Goal: Find specific page/section: Locate a particular part of the current website

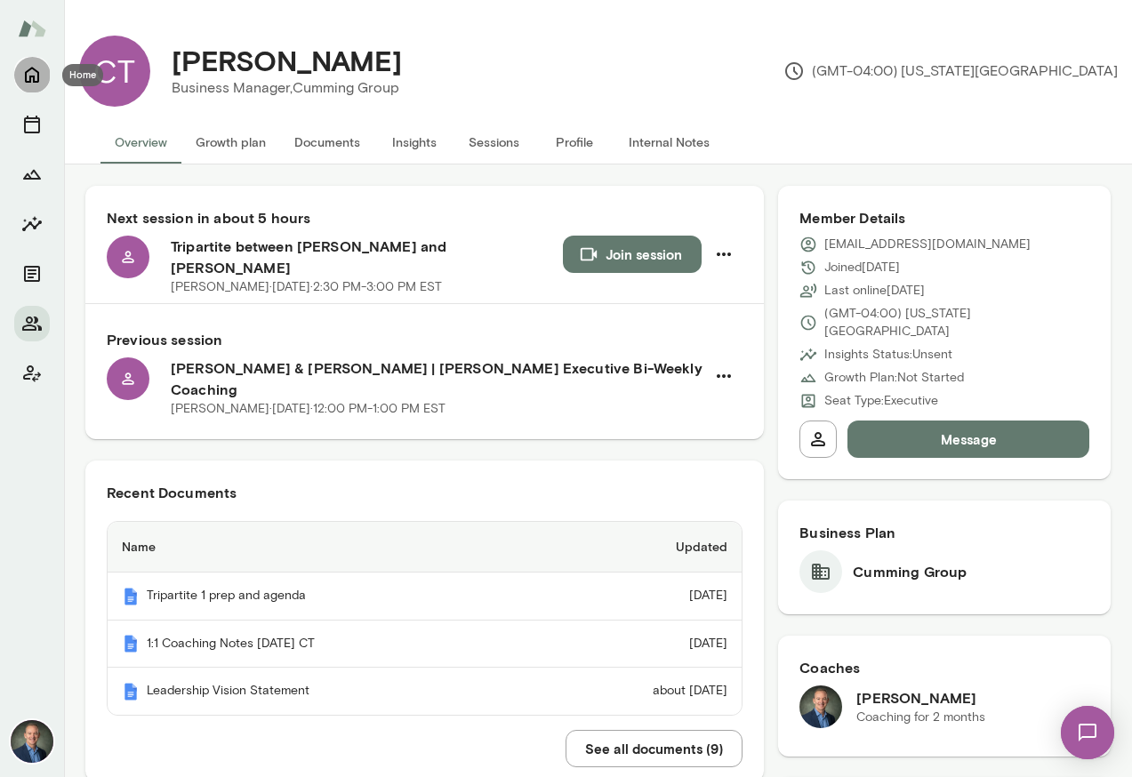
click at [29, 78] on icon "Home" at bounding box center [32, 76] width 14 height 16
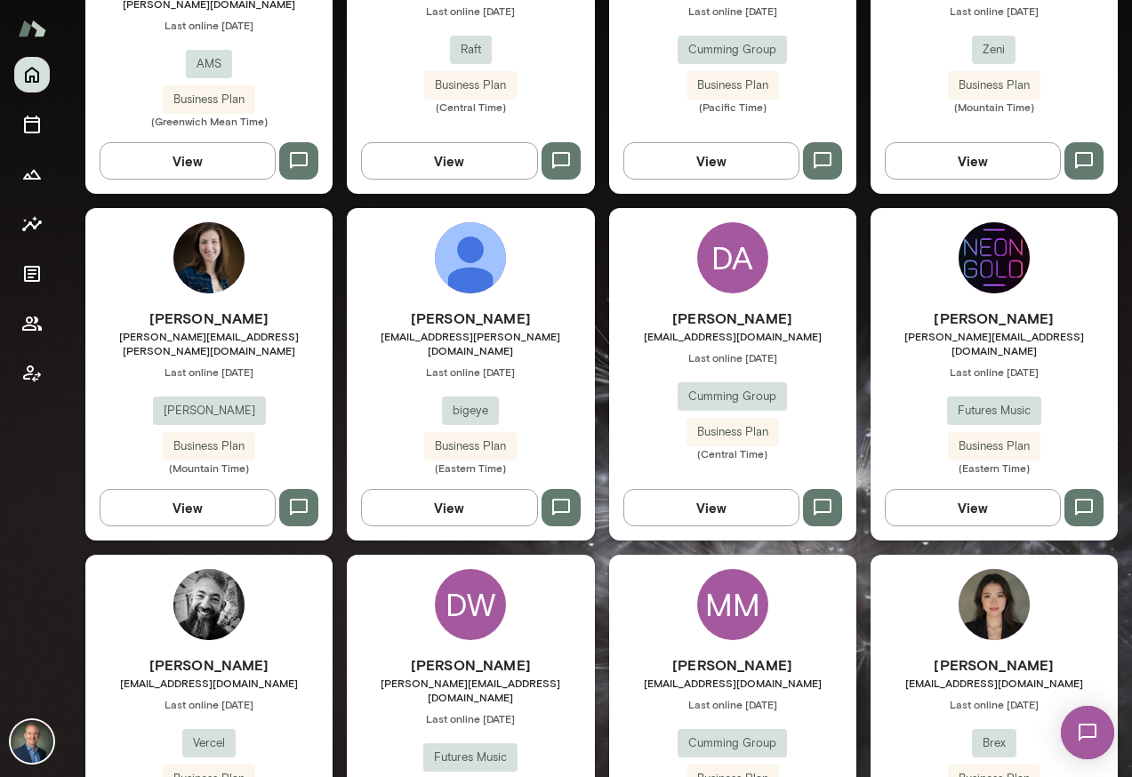
scroll to position [1386, 0]
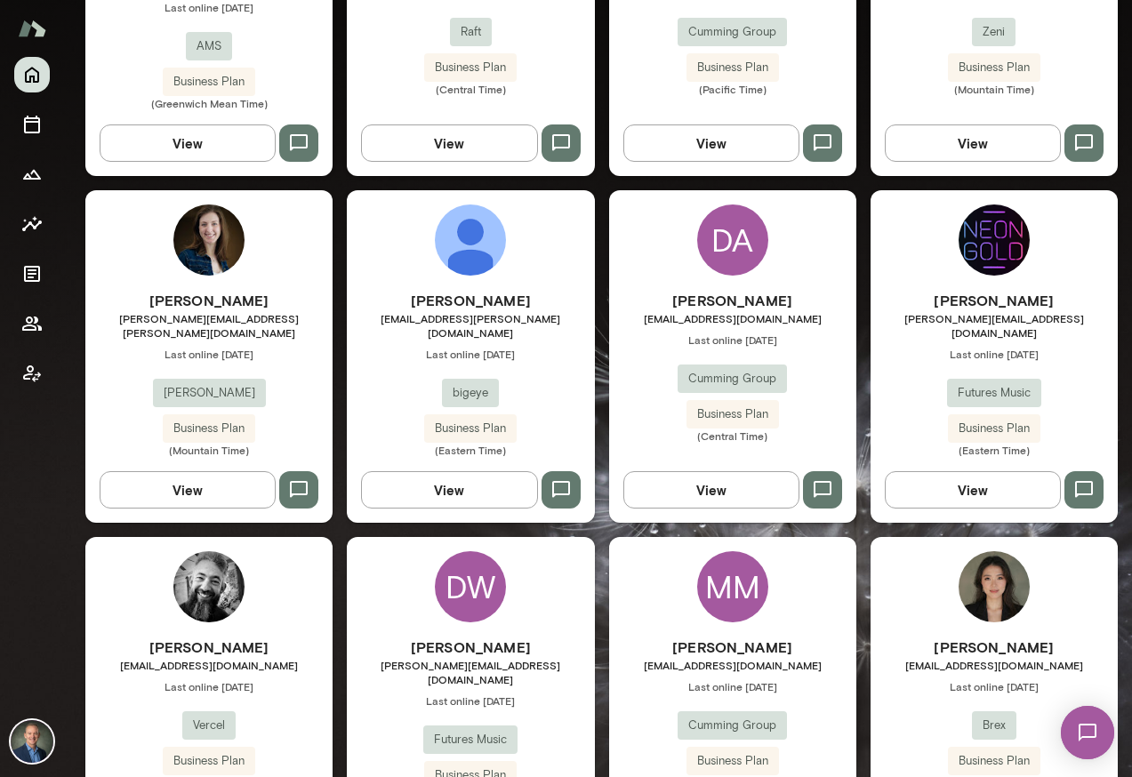
click at [545, 360] on div "[PERSON_NAME] [PERSON_NAME][EMAIL_ADDRESS][PERSON_NAME][DOMAIN_NAME] Last onlin…" at bounding box center [470, 373] width 247 height 167
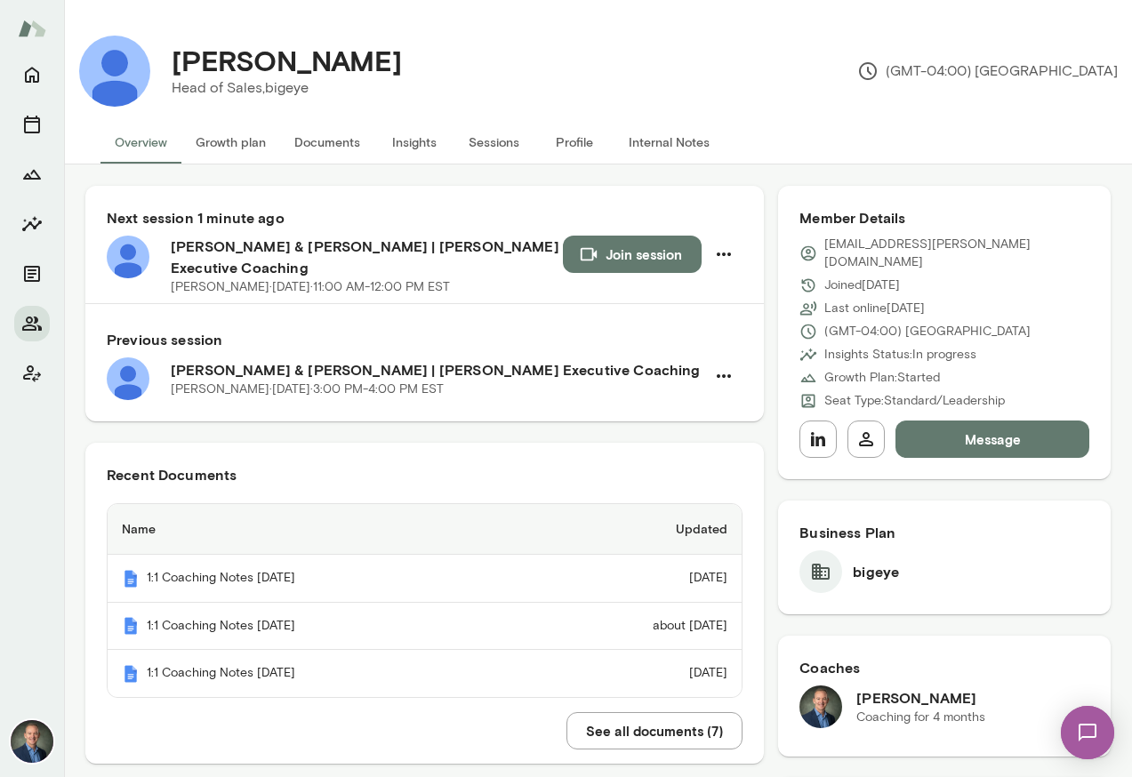
click at [309, 141] on button "Documents" at bounding box center [327, 142] width 94 height 43
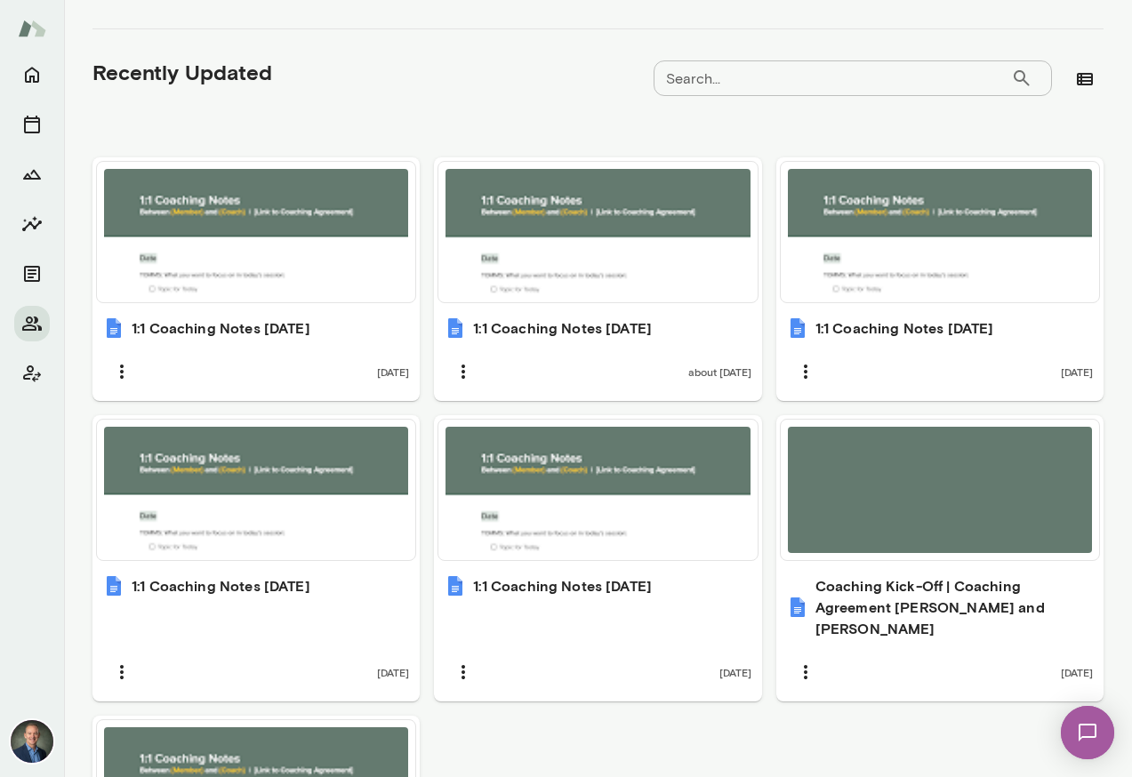
scroll to position [595, 0]
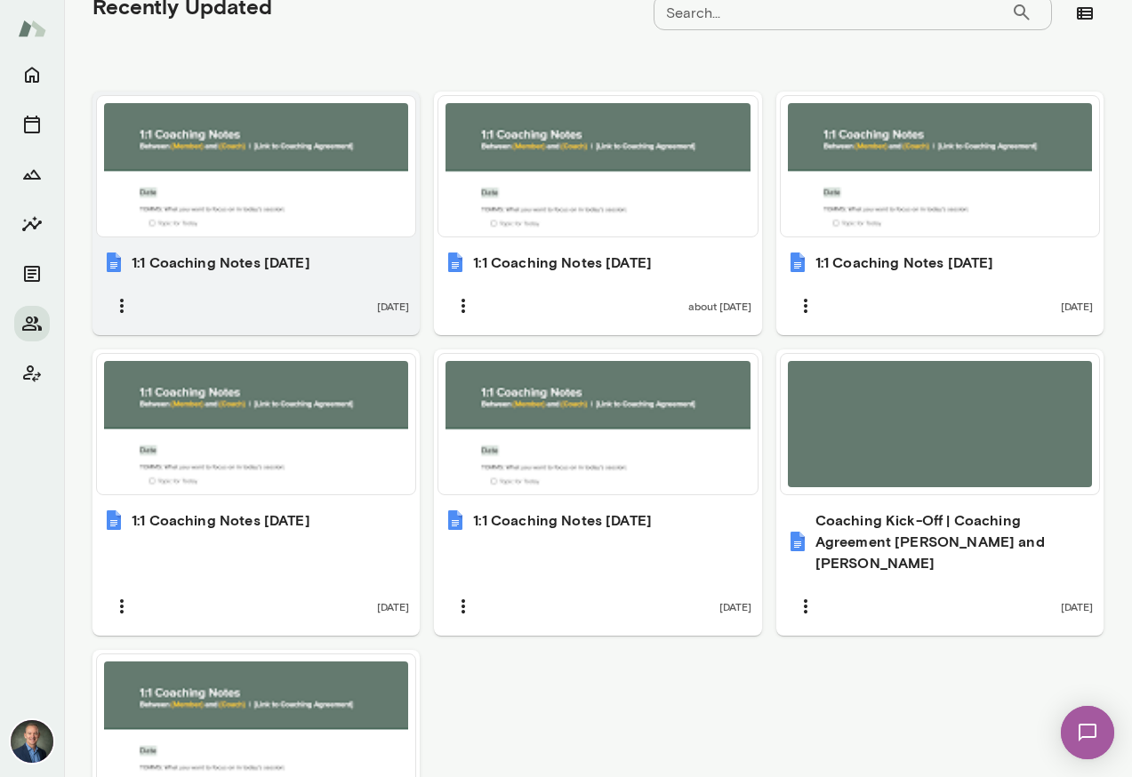
click at [310, 266] on h6 "1:1 Coaching Notes [DATE]" at bounding box center [221, 262] width 179 height 21
